Goal: Check status: Check status

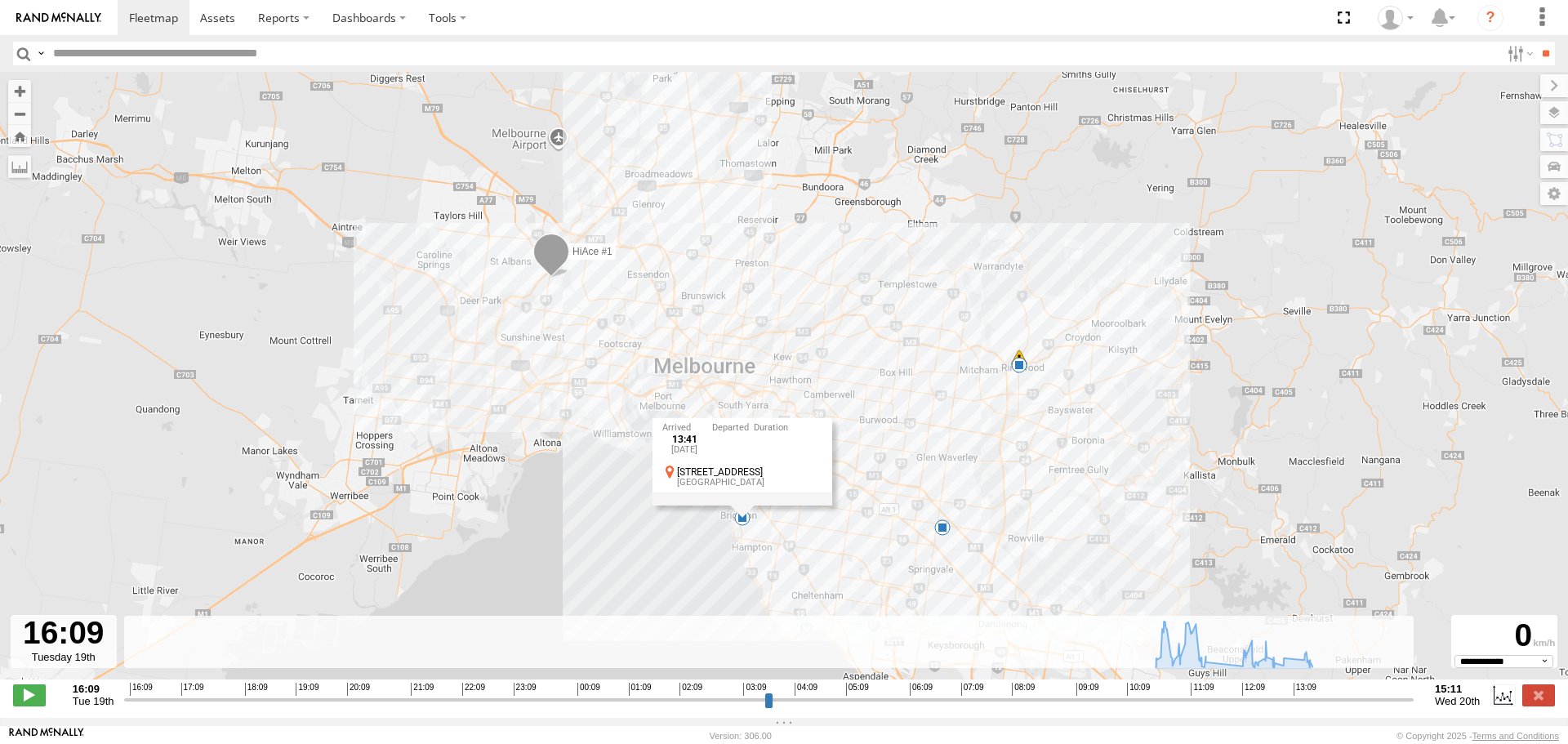
select select "**********"
click at [145, 30] on link at bounding box center [153, 18] width 72 height 35
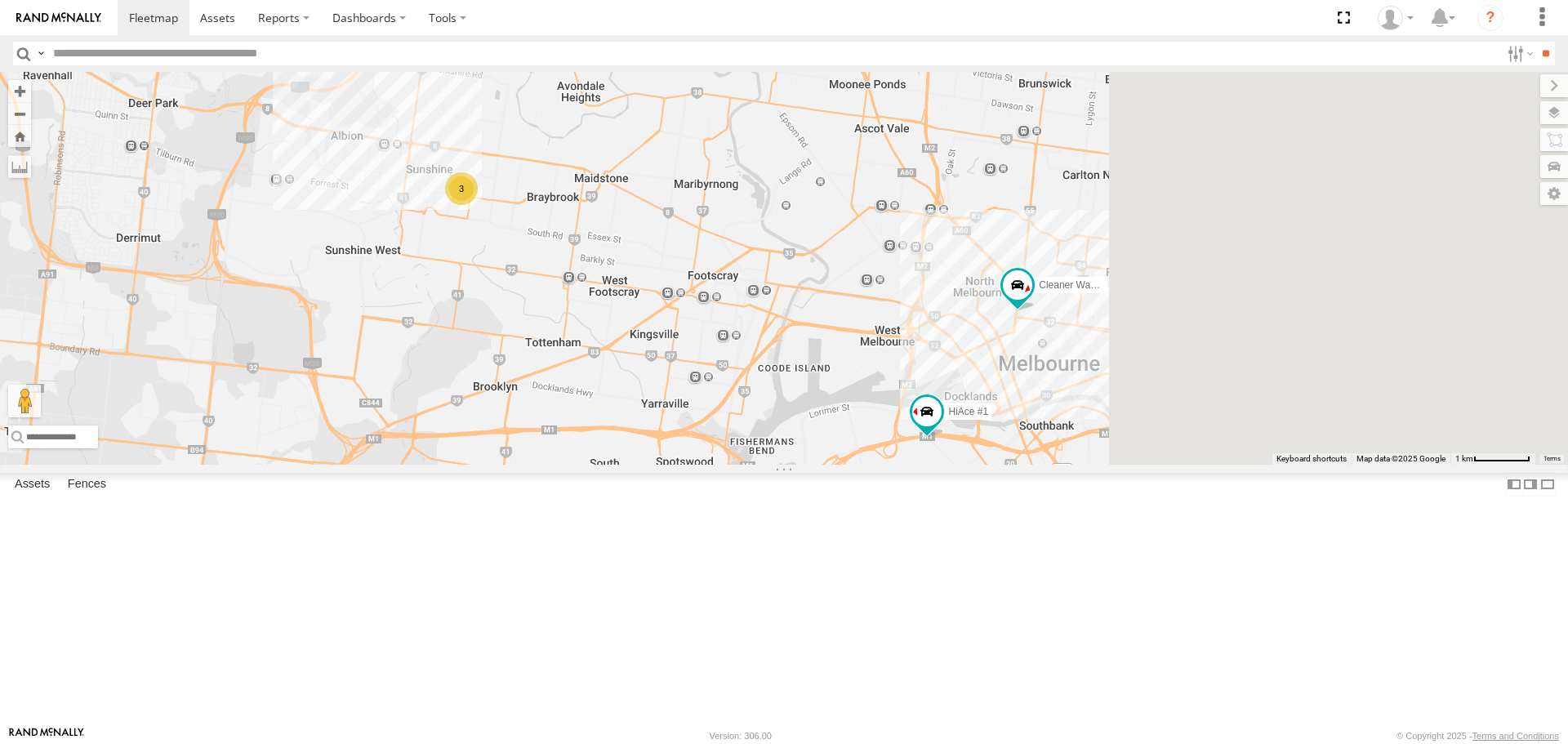
drag, startPoint x: 1360, startPoint y: 484, endPoint x: 989, endPoint y: 487, distance: 371.0
click at [989, 464] on div "Buggzys HiAce #1 3 HiAce #1 Nissan Navara Cleaner Wagon #1" at bounding box center [784, 268] width 1568 height 392
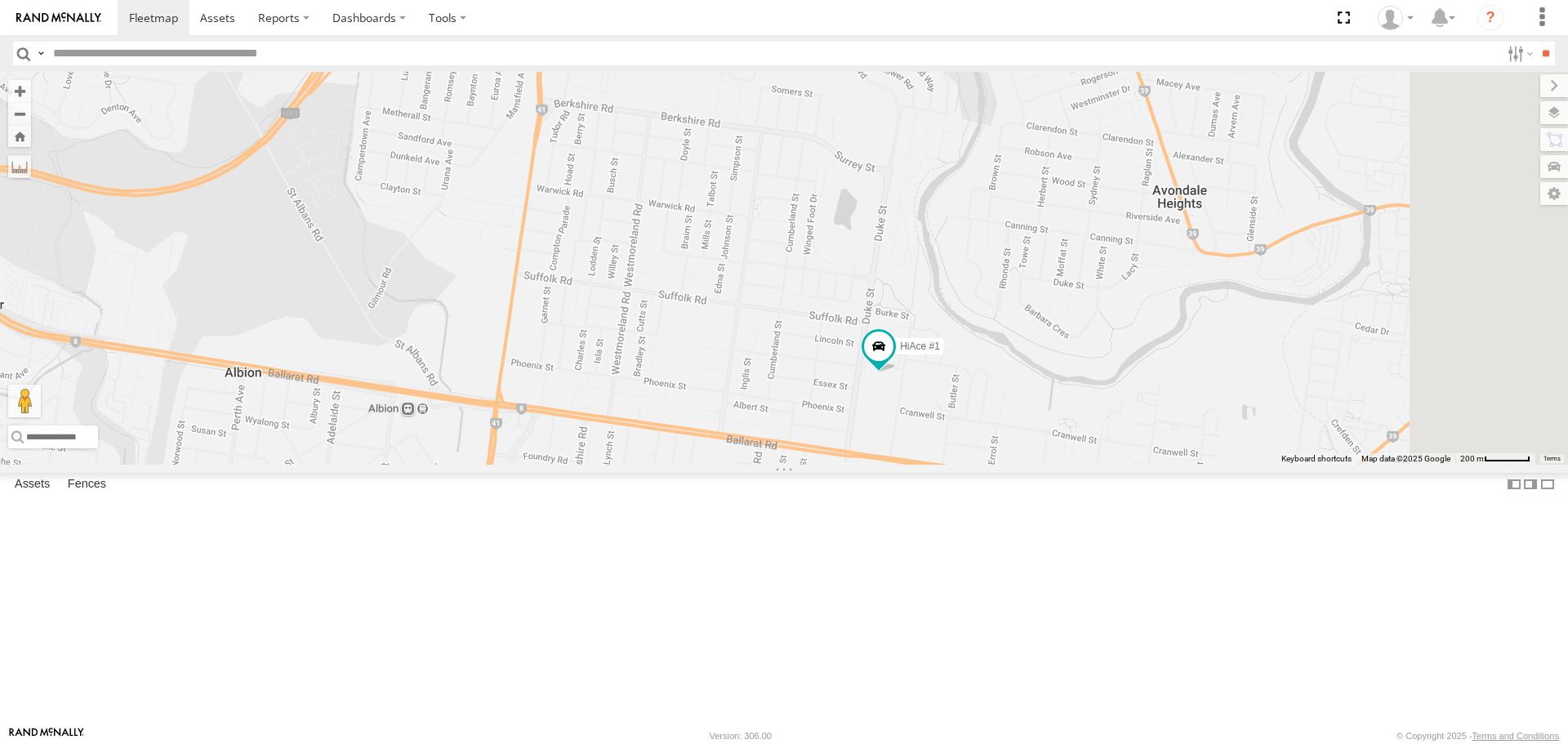
drag, startPoint x: 1195, startPoint y: 417, endPoint x: 646, endPoint y: 470, distance: 551.6
click at [646, 464] on div "Buggzys HiAce #1 Nissan Navara Cleaner Wagon #1 HiAce #1" at bounding box center [784, 268] width 1568 height 392
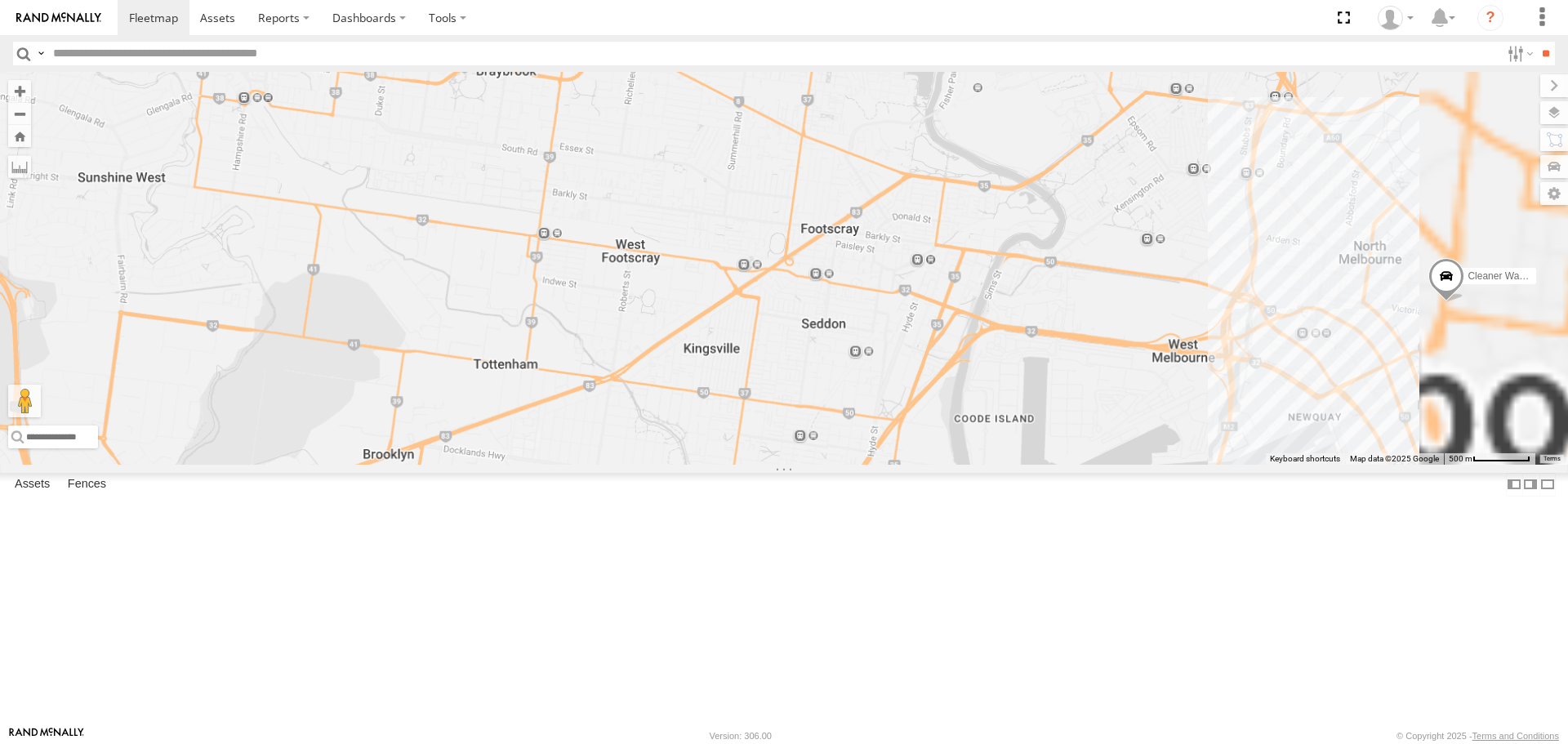
drag, startPoint x: 1426, startPoint y: 452, endPoint x: 977, endPoint y: 446, distance: 449.0
click at [981, 446] on div "Buggzys HiAce #1 Cleaner Wagon #1" at bounding box center [784, 268] width 1568 height 392
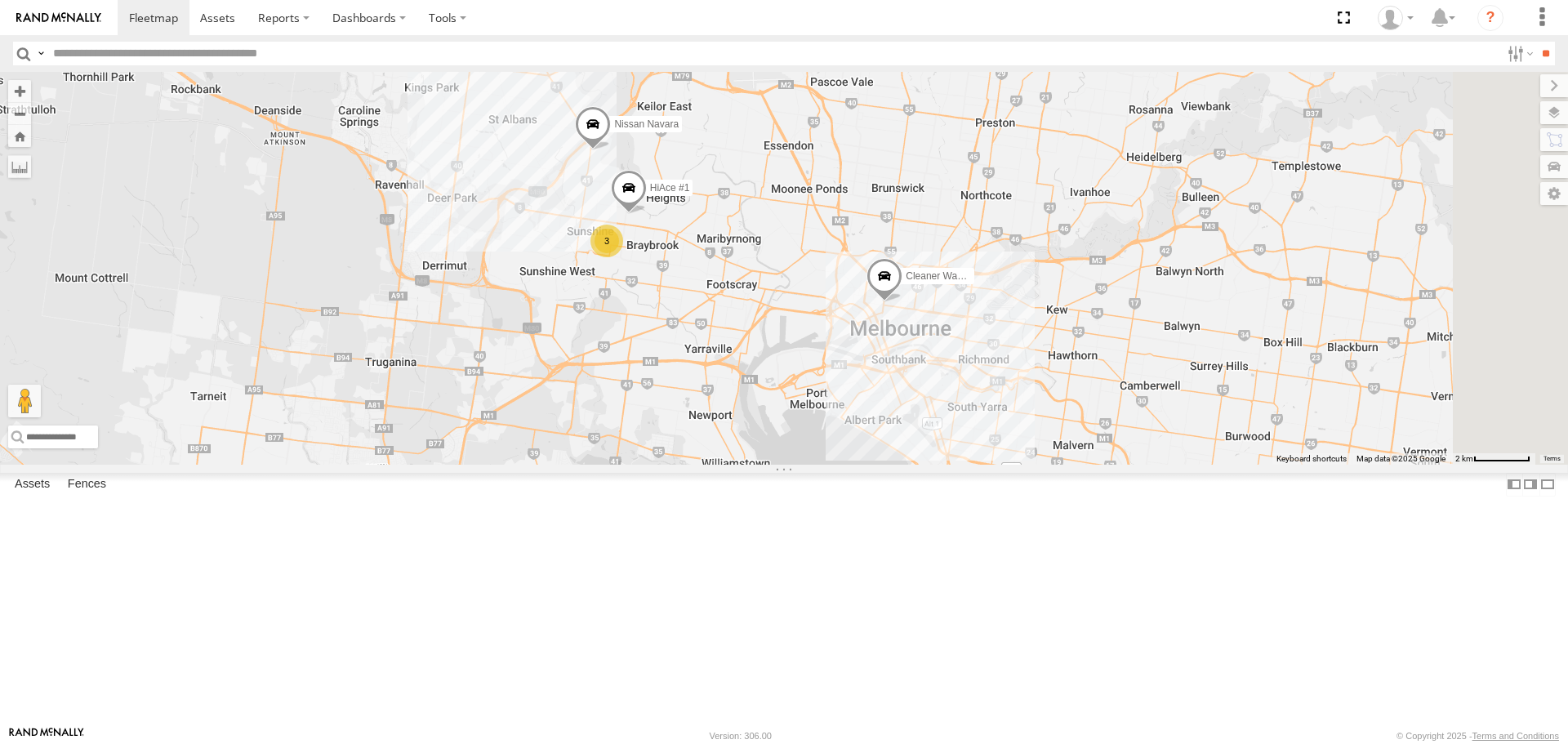
drag, startPoint x: 1121, startPoint y: 455, endPoint x: 1053, endPoint y: 439, distance: 69.9
click at [1053, 439] on div "Buggzys HiAce #1 Cleaner Wagon #1 3 HiAce #1 Nissan Navara" at bounding box center [784, 268] width 1568 height 392
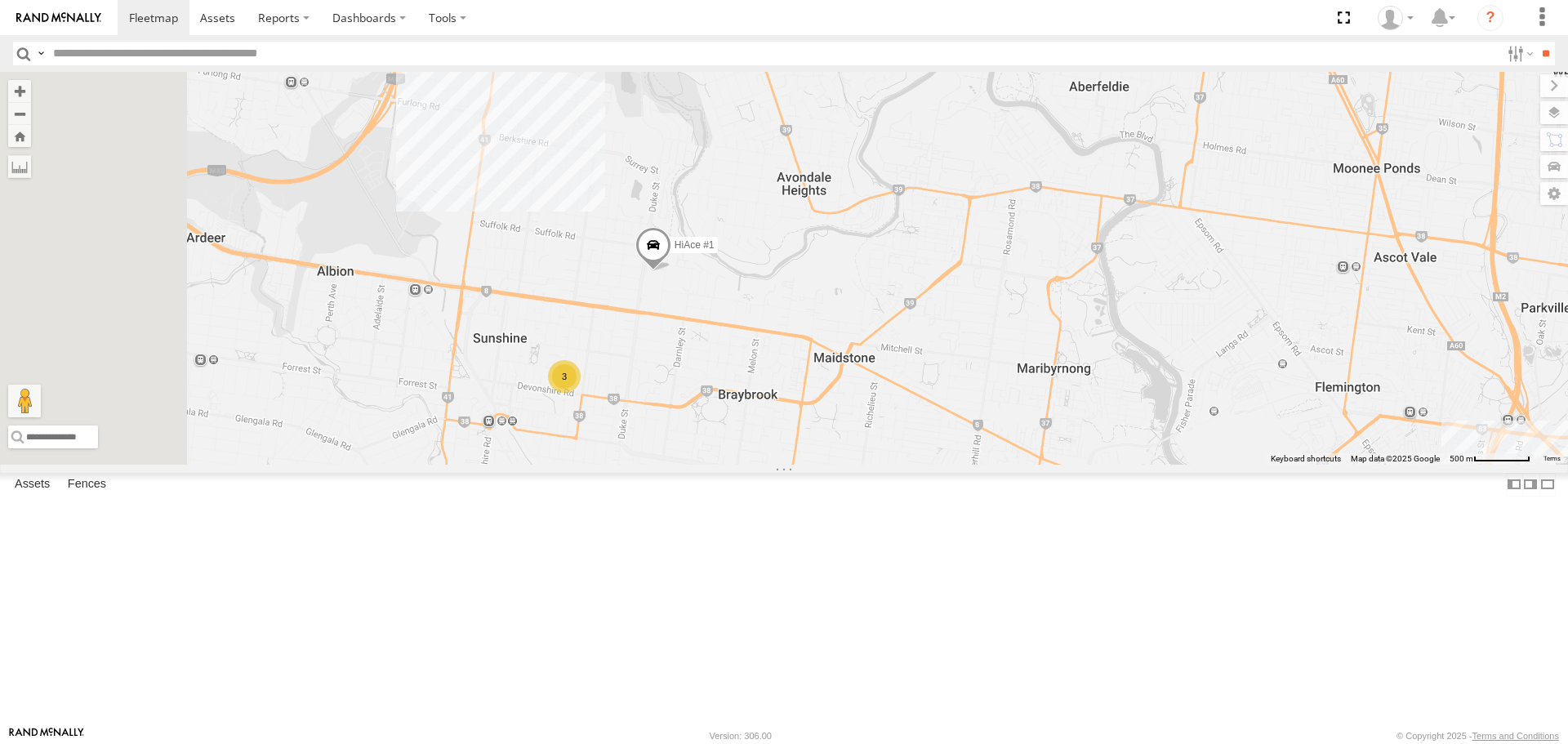
drag, startPoint x: 800, startPoint y: 400, endPoint x: 955, endPoint y: 451, distance: 163.2
click at [955, 451] on div "Buggzys HiAce #1 Cleaner Wagon #1 HiAce #1 Nissan Navara 3" at bounding box center [784, 268] width 1568 height 392
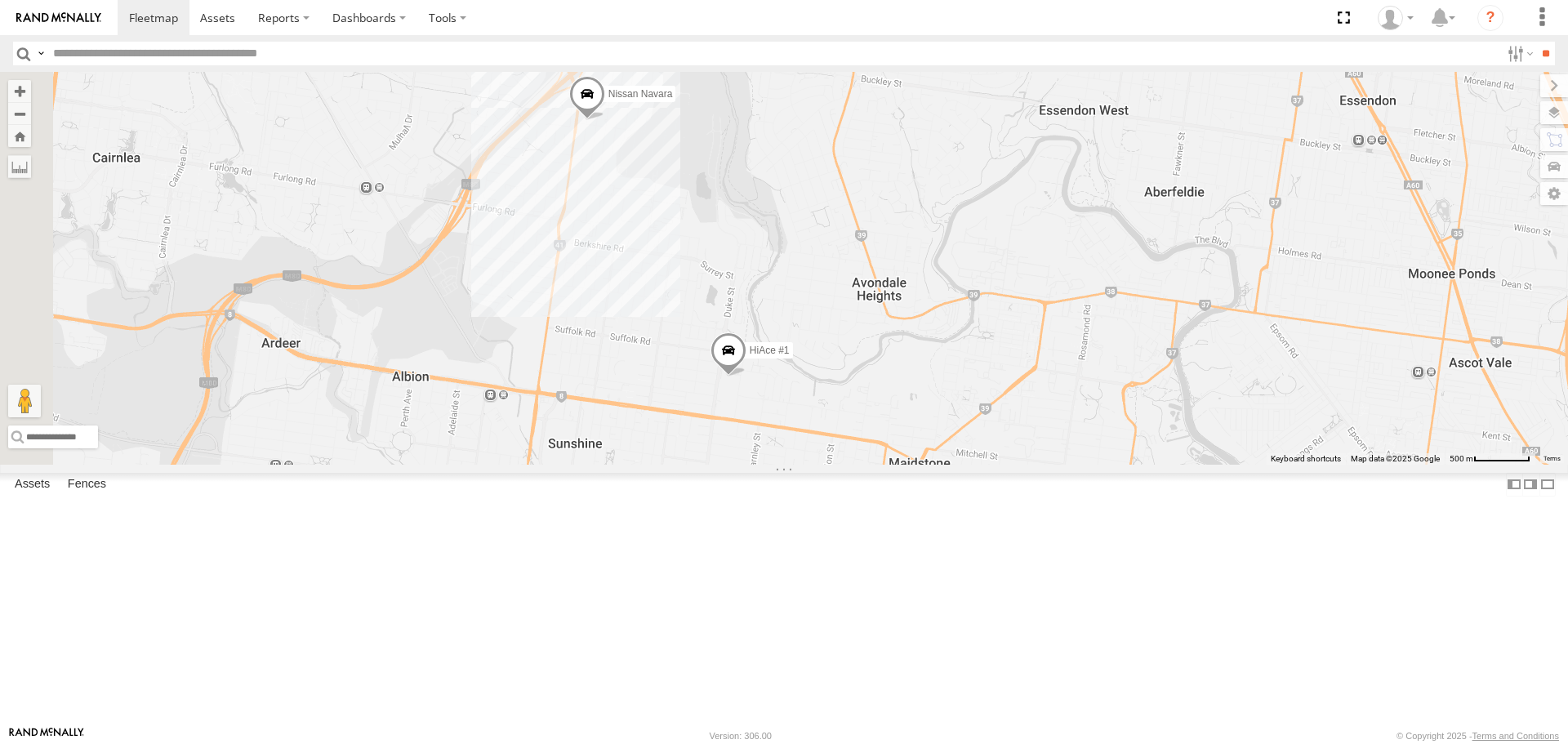
drag, startPoint x: 779, startPoint y: 317, endPoint x: 860, endPoint y: 449, distance: 154.9
click at [860, 449] on div "Buggzys HiAce #1 Cleaner Wagon #1 HiAce #1 Nissan Navara 3" at bounding box center [784, 268] width 1568 height 392
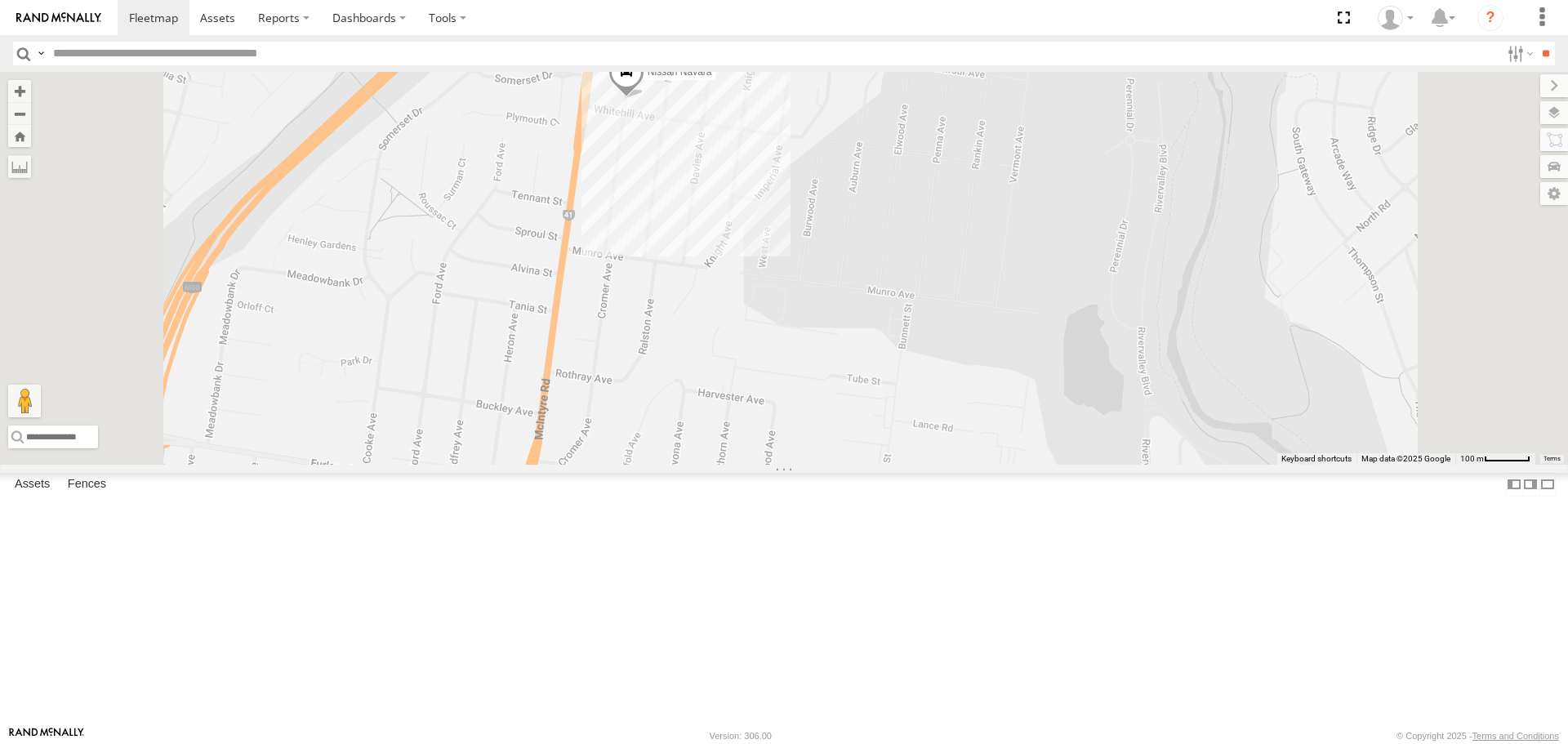
drag, startPoint x: 837, startPoint y: 363, endPoint x: 896, endPoint y: 622, distance: 265.6
click at [898, 464] on div "Buggzys HiAce #1 Cleaner Wagon #1 HiAce #1 Nissan Navara" at bounding box center [784, 268] width 1568 height 392
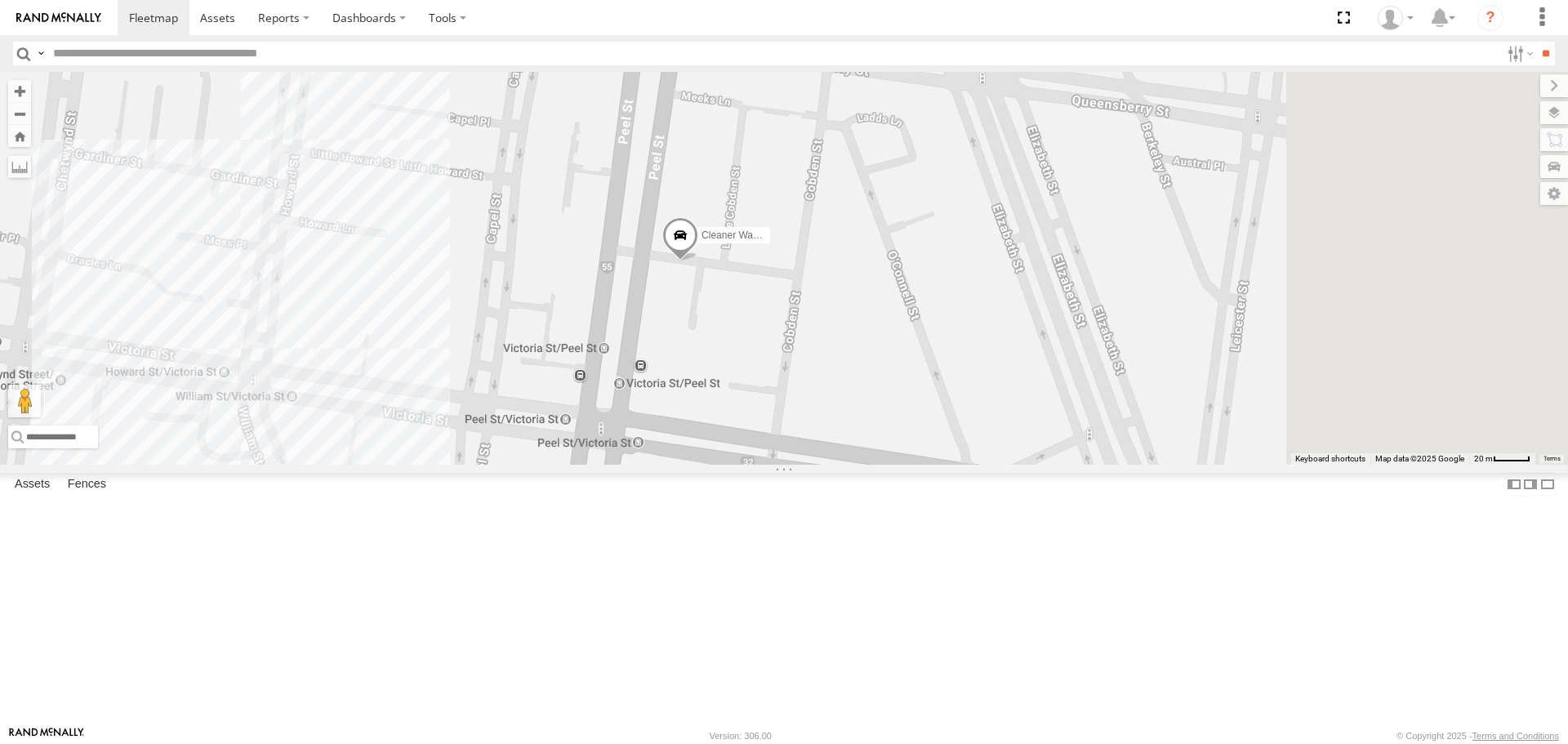
drag, startPoint x: 1467, startPoint y: 465, endPoint x: 719, endPoint y: 490, distance: 748.4
click at [719, 464] on div "Buggzys HiAce #1 Nissan Navara Cleaner Wagon #1 HiAce #1" at bounding box center [784, 268] width 1568 height 392
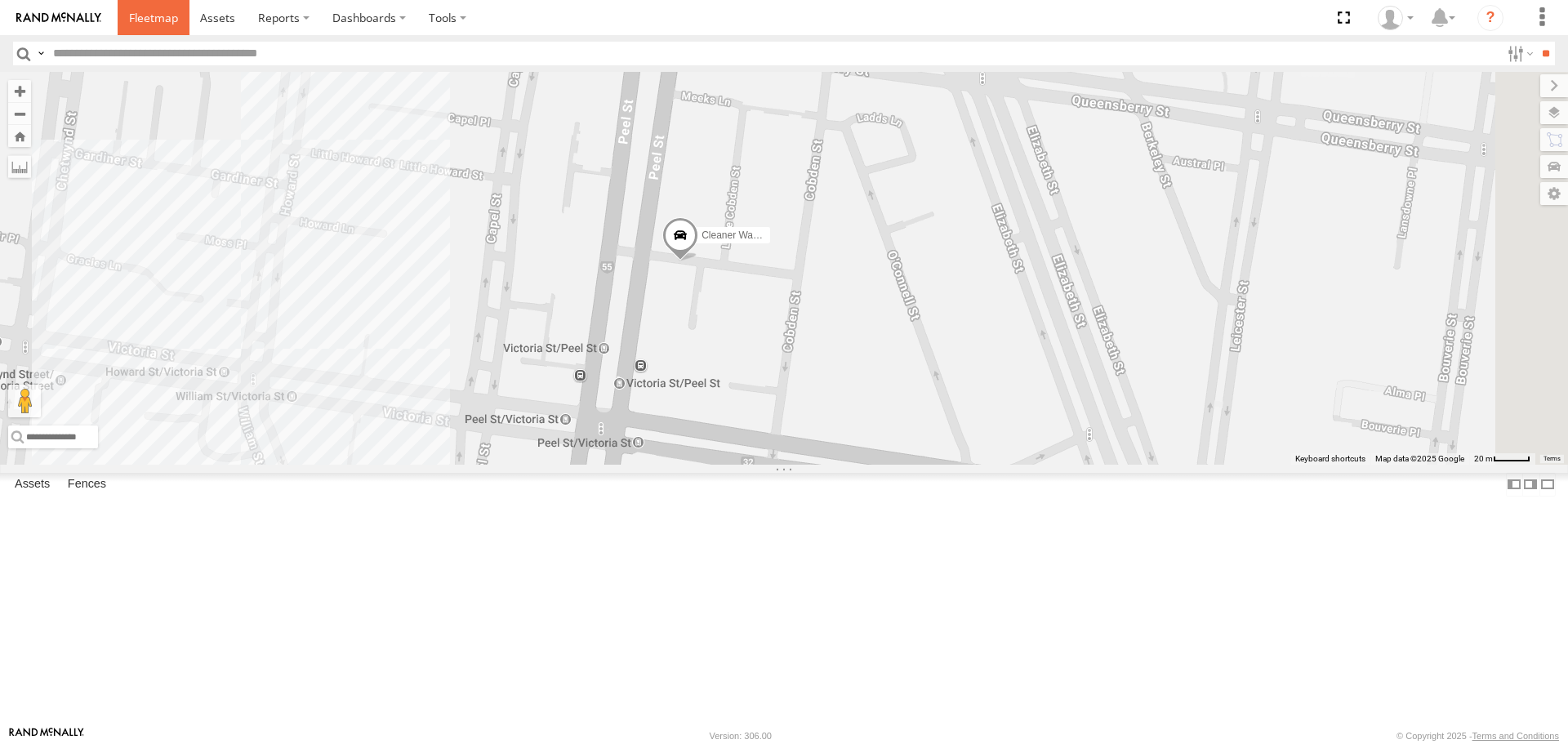
click at [137, 16] on span at bounding box center [153, 17] width 49 height 16
